Goal: Entertainment & Leisure: Consume media (video, audio)

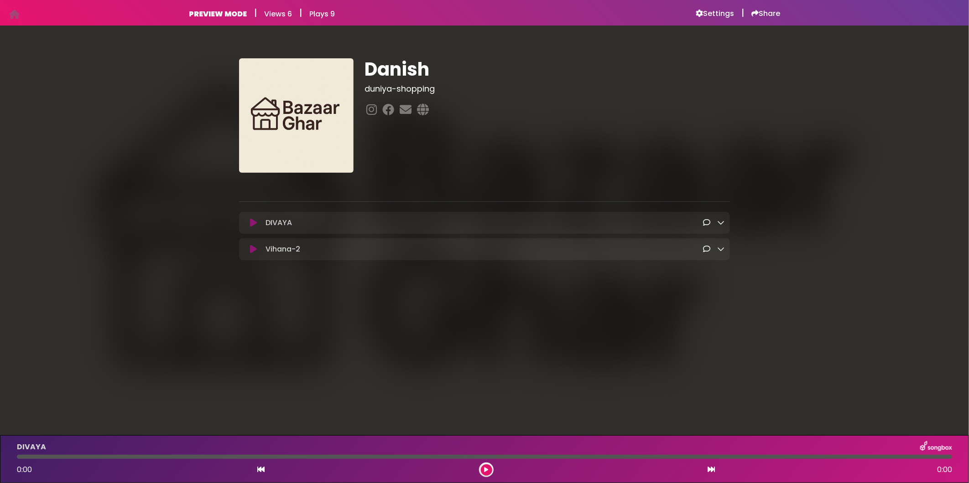
click at [720, 247] on icon at bounding box center [720, 248] width 7 height 7
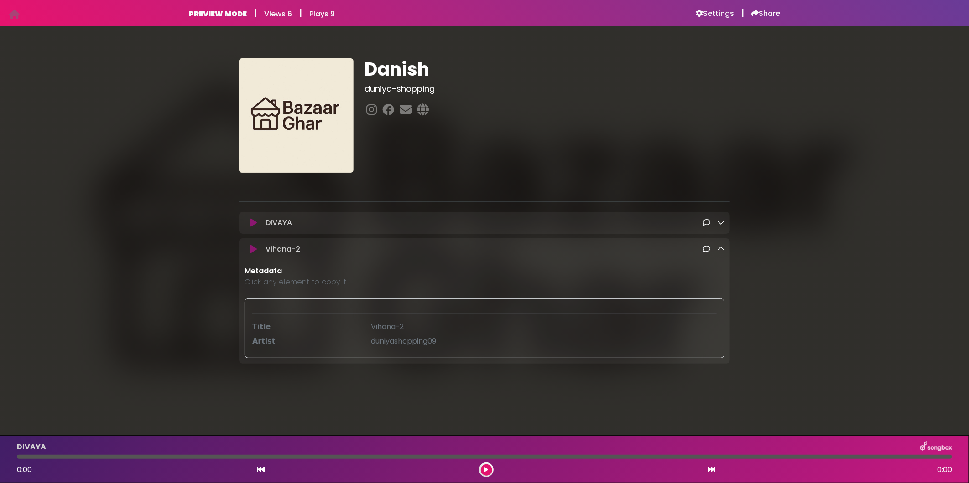
click at [720, 247] on icon at bounding box center [720, 248] width 7 height 7
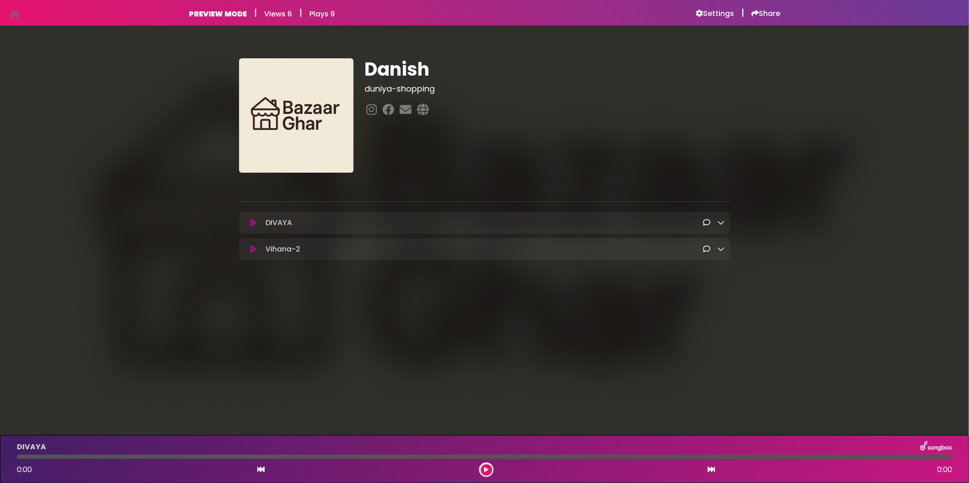
click at [723, 231] on div "DIVAYA Loading Track..." at bounding box center [484, 223] width 491 height 22
click at [720, 223] on icon at bounding box center [720, 222] width 7 height 7
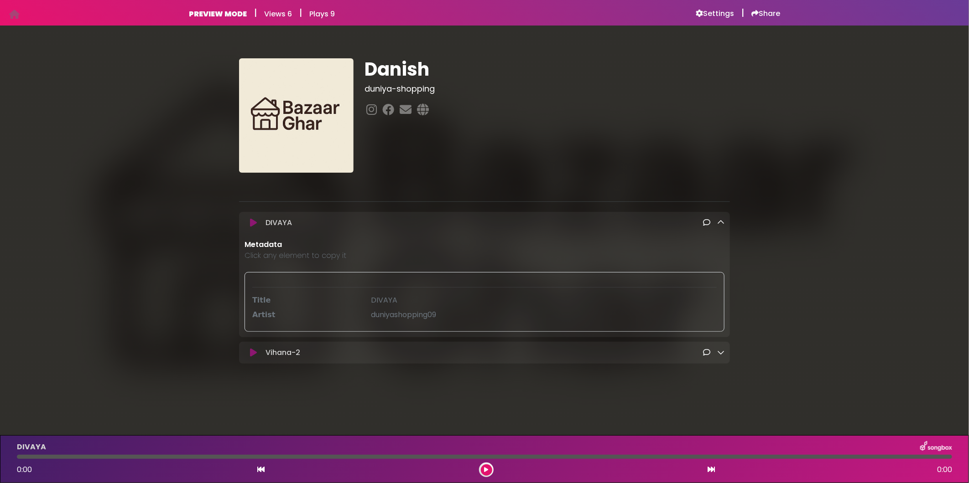
click at [720, 222] on icon at bounding box center [720, 222] width 7 height 7
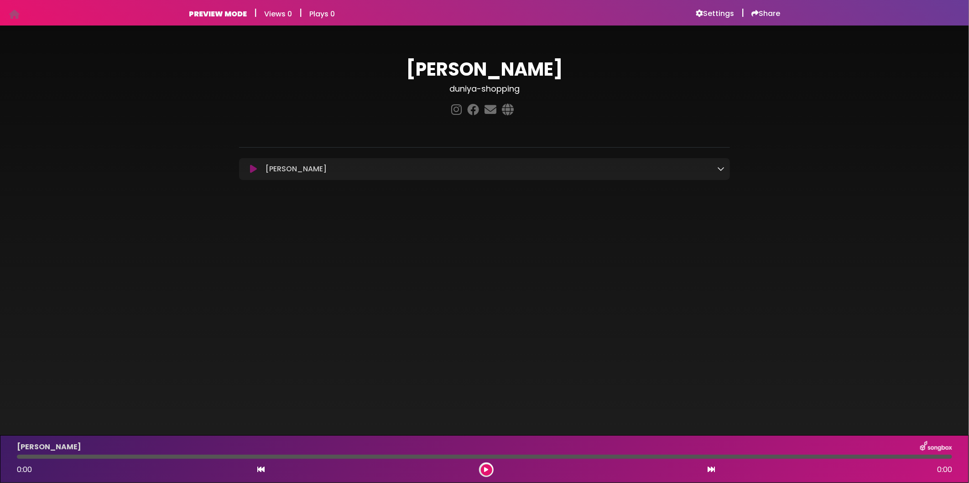
click at [719, 168] on icon at bounding box center [720, 168] width 7 height 7
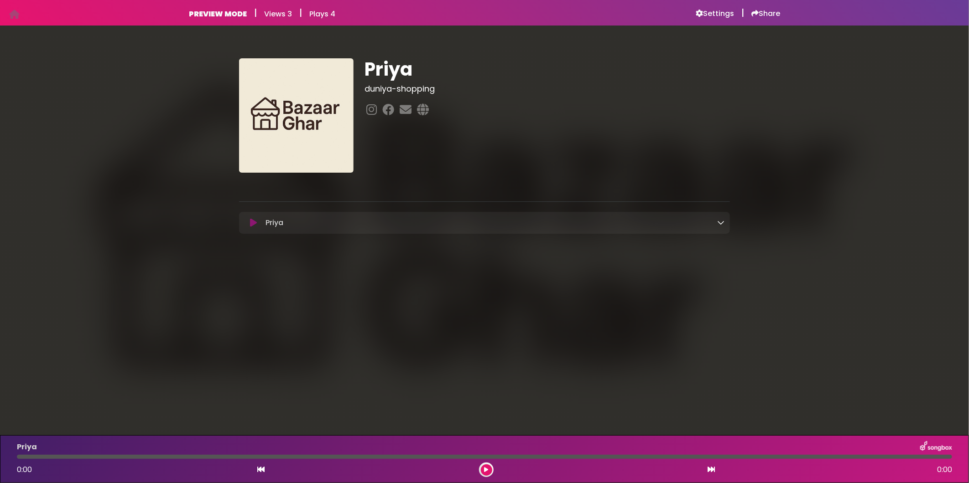
click at [247, 222] on button at bounding box center [253, 222] width 18 height 9
click at [258, 223] on button at bounding box center [253, 222] width 18 height 9
click at [258, 221] on button at bounding box center [253, 222] width 18 height 9
click at [253, 224] on icon at bounding box center [253, 222] width 7 height 9
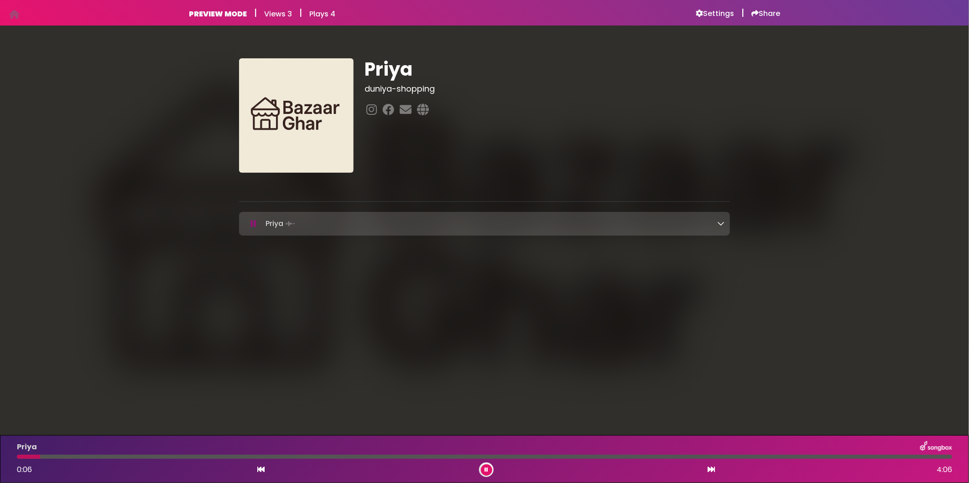
click at [150, 456] on div at bounding box center [484, 457] width 935 height 4
